Goal: Find specific page/section: Find specific page/section

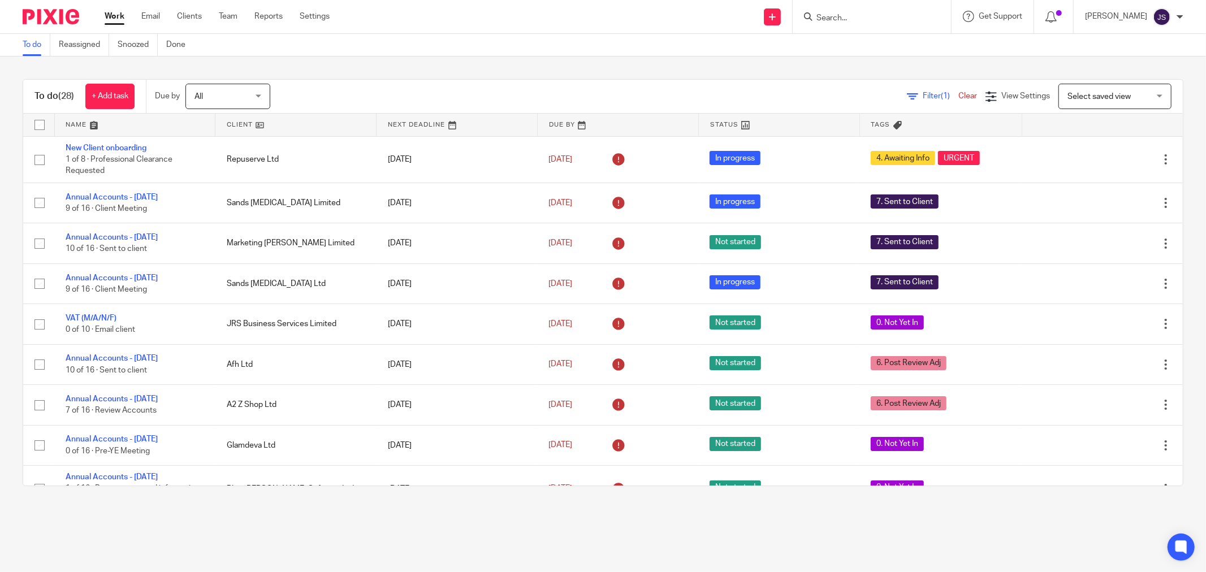
click at [858, 18] on input "Search" at bounding box center [866, 19] width 102 height 10
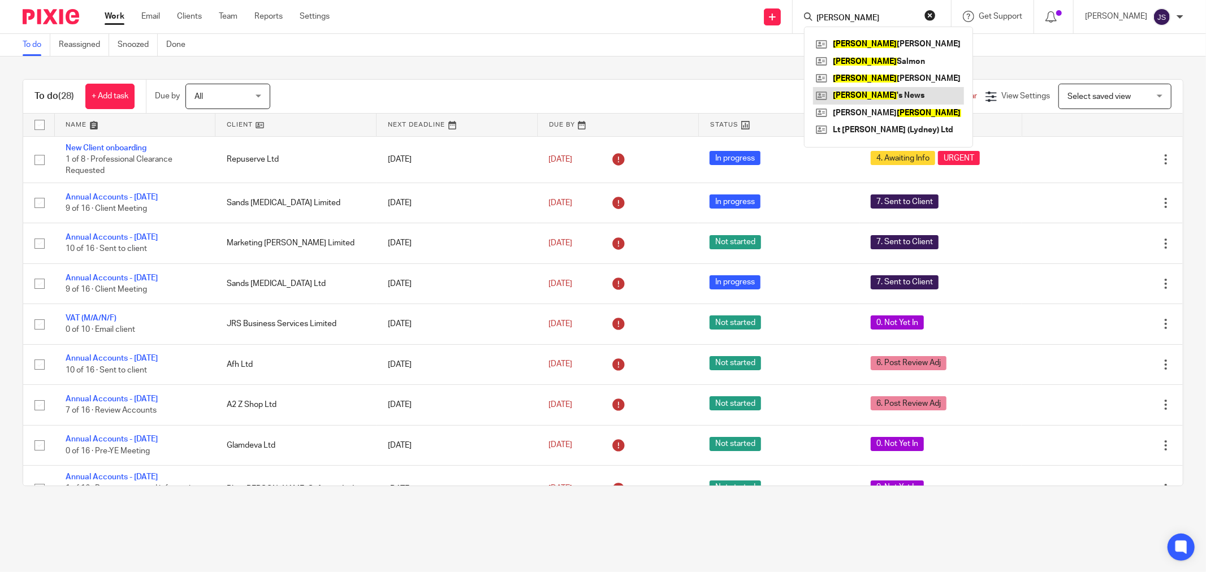
type input "lee"
click at [922, 97] on link at bounding box center [888, 95] width 151 height 17
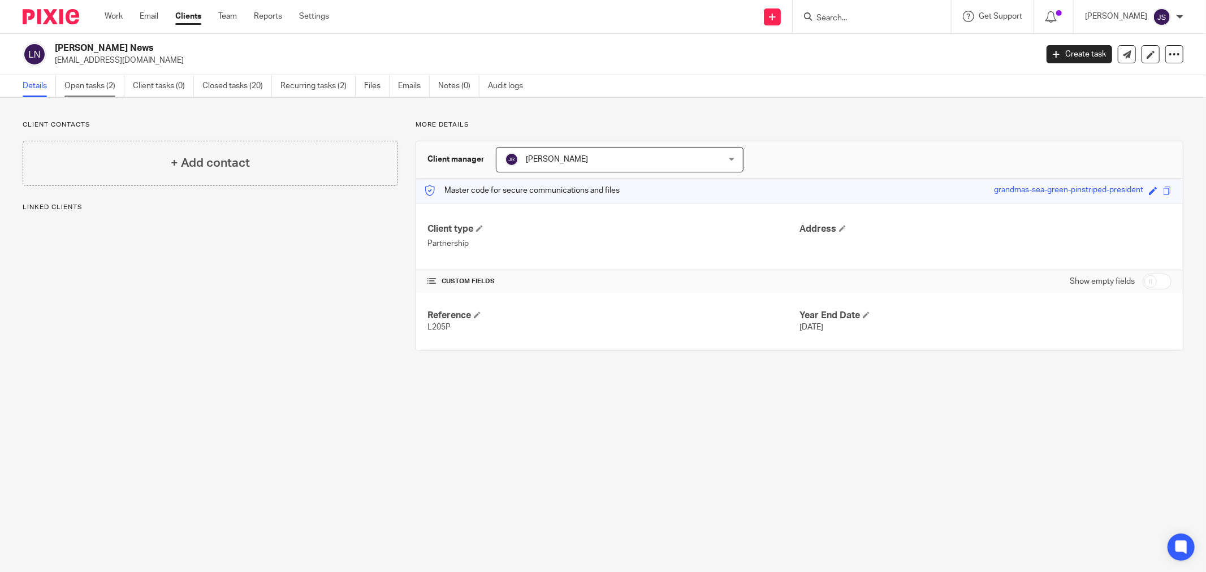
click at [87, 79] on link "Open tasks (2)" at bounding box center [94, 86] width 60 height 22
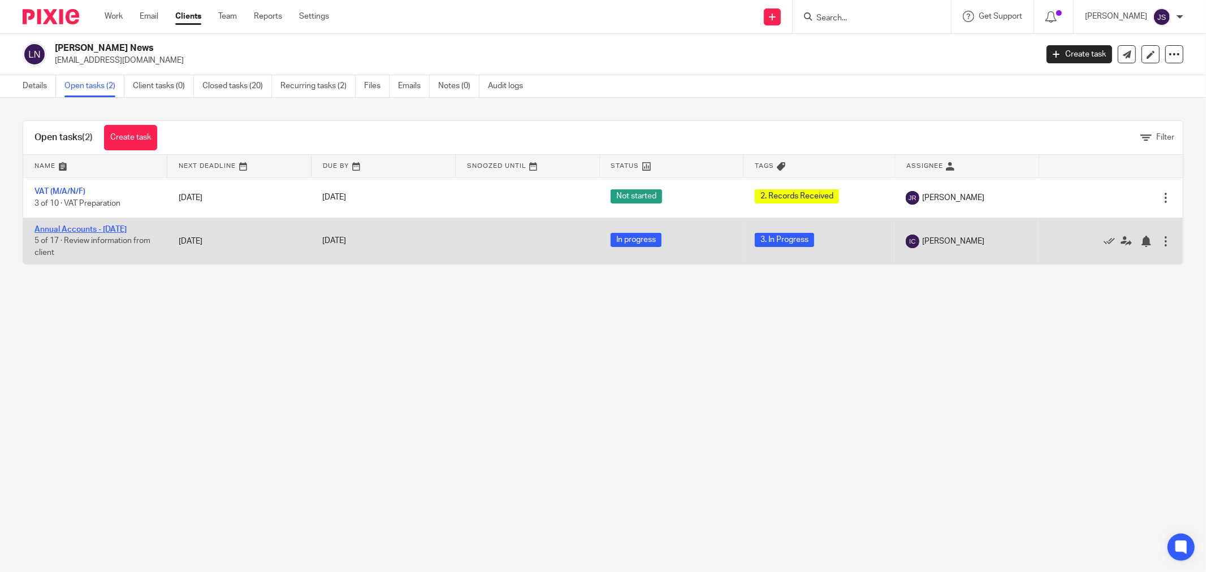
click at [106, 229] on link "Annual Accounts - [DATE]" at bounding box center [80, 230] width 92 height 8
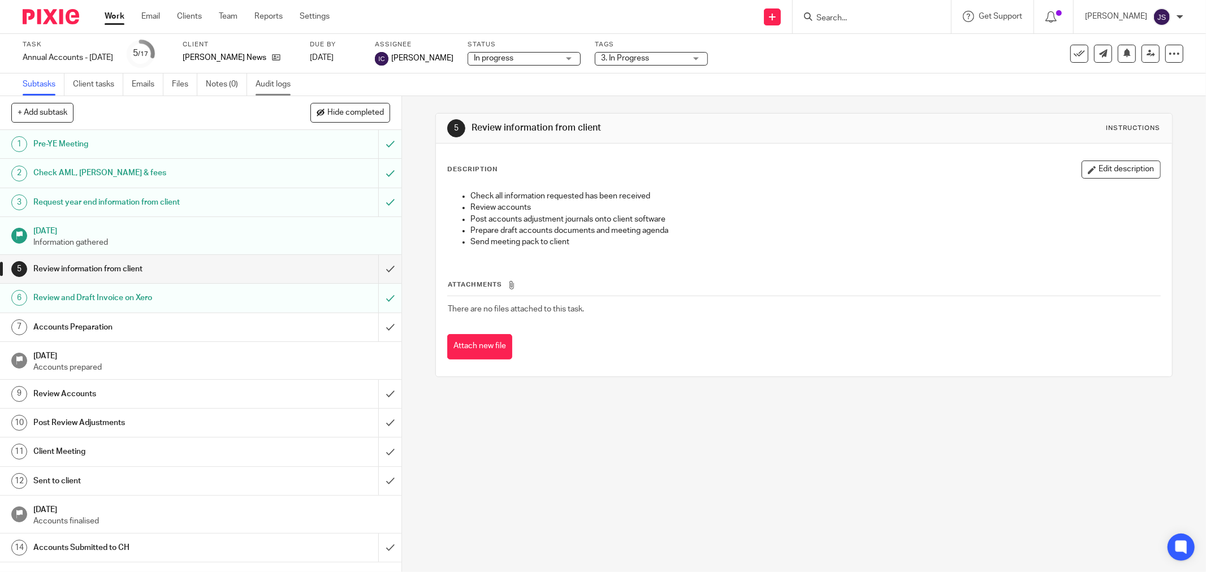
click at [276, 83] on link "Audit logs" at bounding box center [278, 85] width 44 height 22
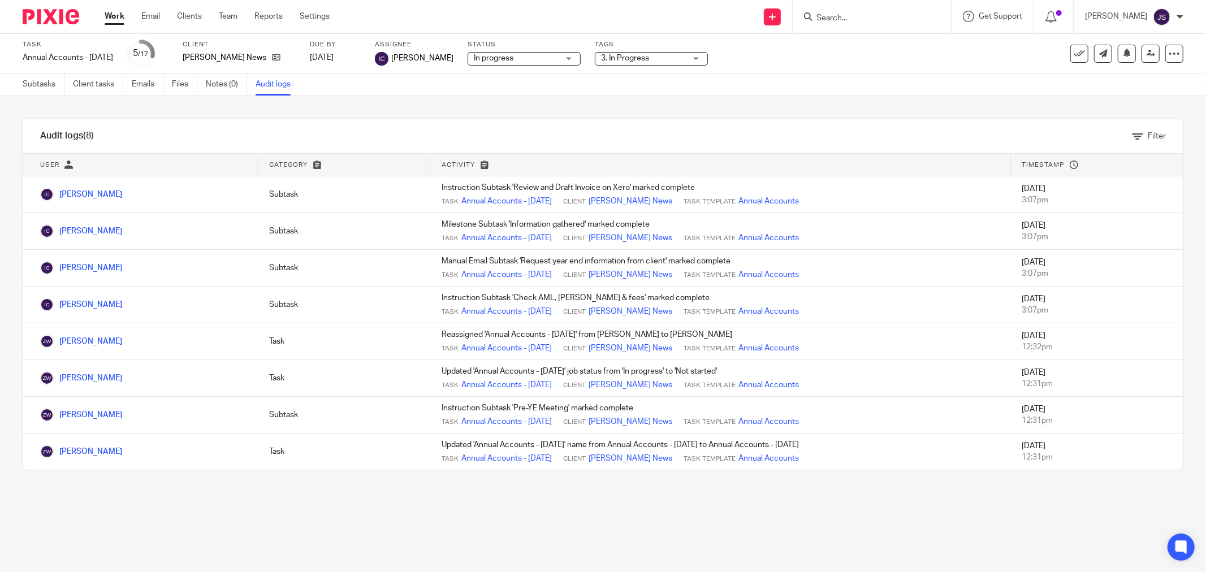
click at [848, 16] on input "Search" at bounding box center [866, 19] width 102 height 10
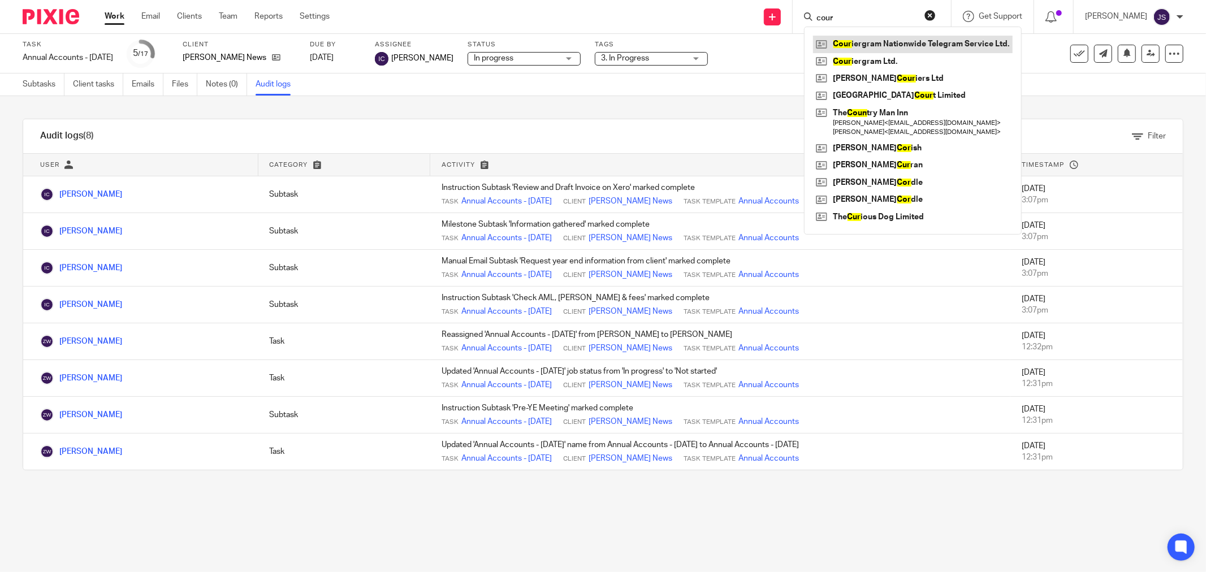
type input "cour"
click at [979, 46] on link at bounding box center [913, 44] width 200 height 17
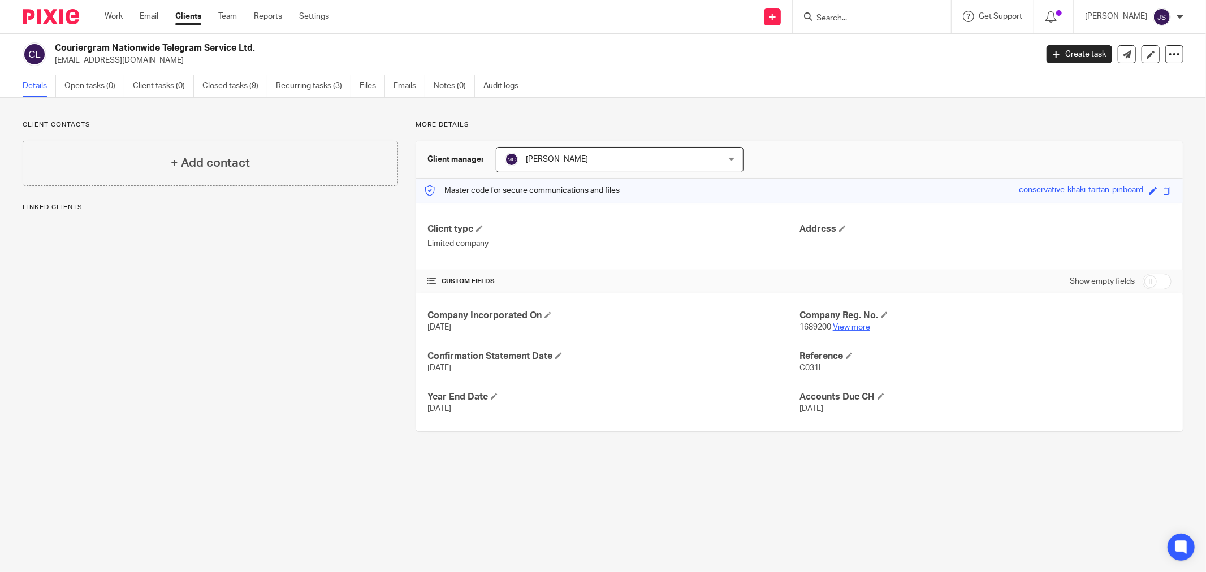
click at [838, 330] on link "View more" at bounding box center [851, 327] width 37 height 8
click at [71, 19] on img at bounding box center [51, 16] width 57 height 15
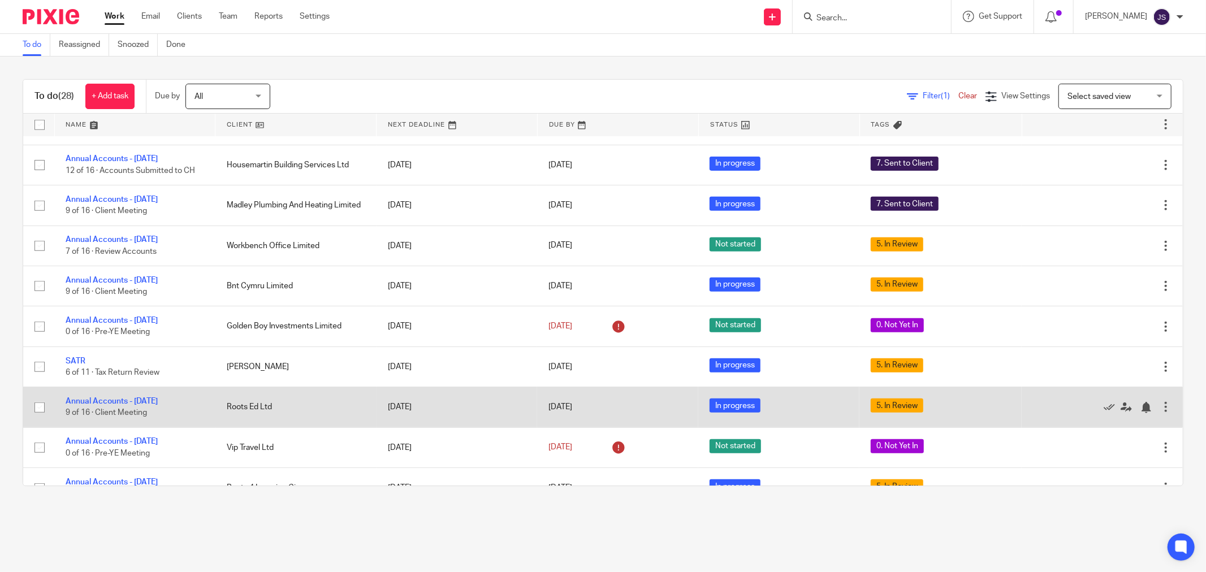
scroll to position [426, 0]
